Goal: Information Seeking & Learning: Learn about a topic

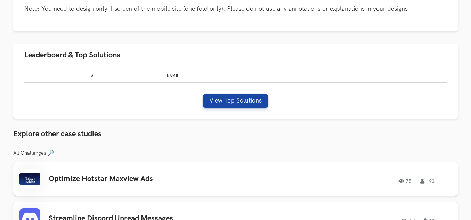
scroll to position [174, 0]
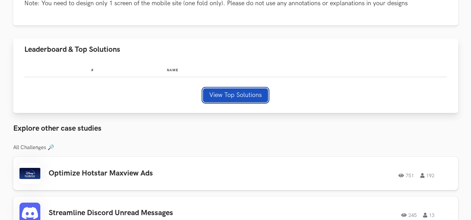
click at [231, 95] on button "View Top Solutions" at bounding box center [235, 95] width 65 height 14
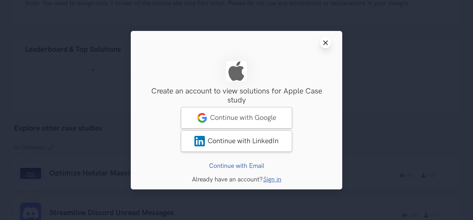
click at [325, 46] on button "Close modal window" at bounding box center [325, 42] width 11 height 11
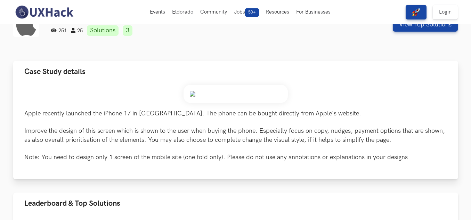
scroll to position [0, 0]
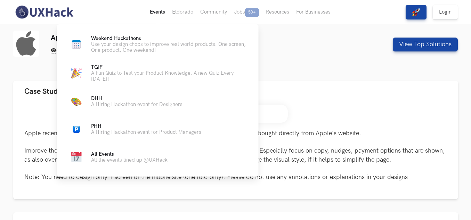
click at [160, 14] on button "Events Live" at bounding box center [157, 12] width 22 height 24
click at [153, 14] on button "Events Live" at bounding box center [157, 12] width 22 height 24
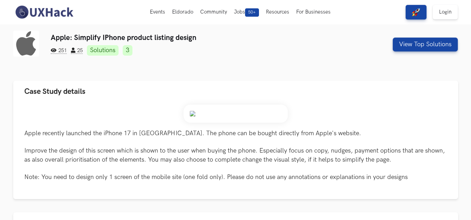
click at [48, 10] on img at bounding box center [44, 12] width 62 height 15
